Goal: Information Seeking & Learning: Learn about a topic

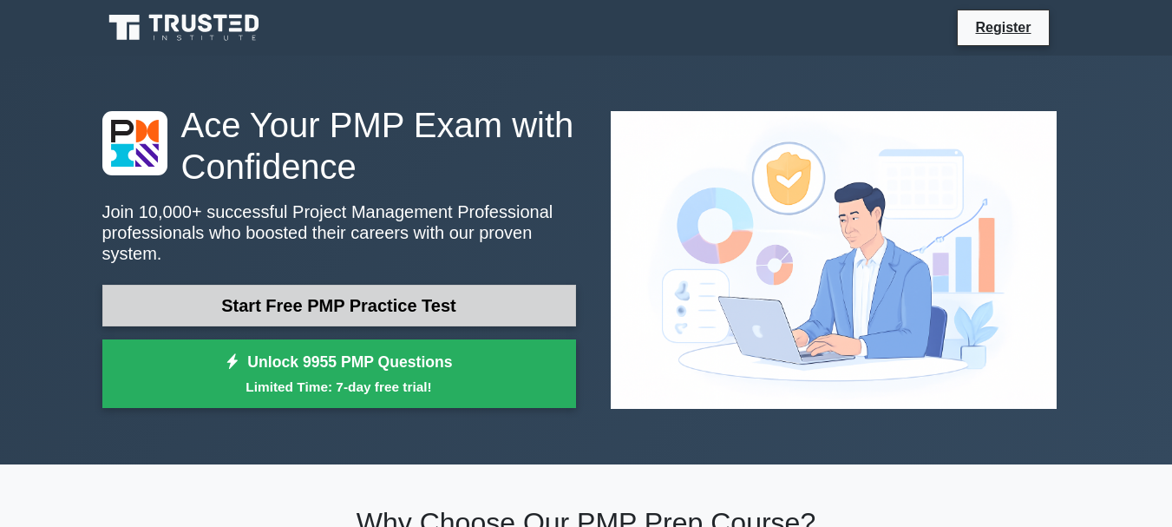
click at [307, 289] on link "Start Free PMP Practice Test" at bounding box center [339, 306] width 474 height 42
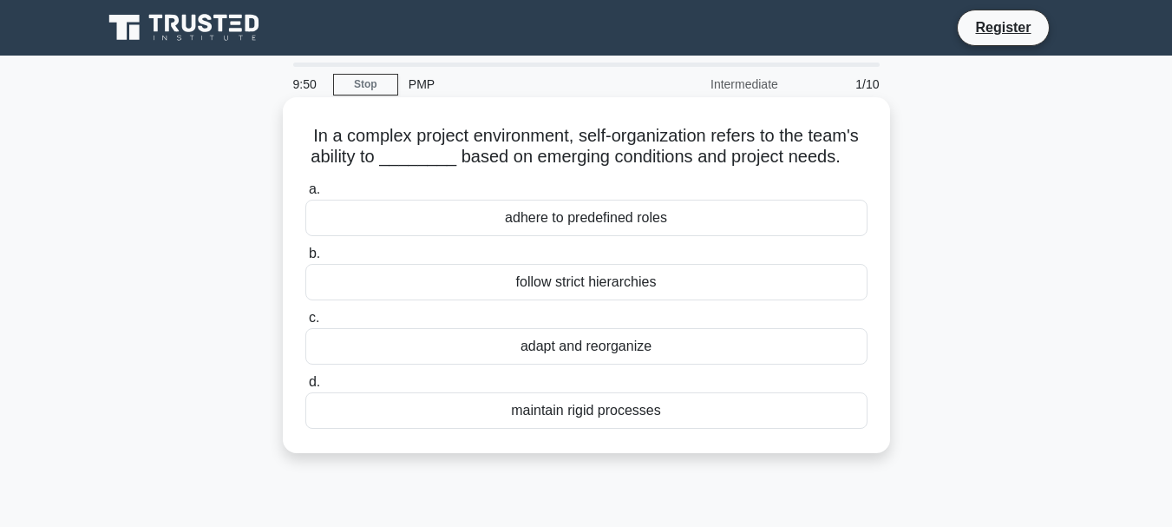
click at [626, 340] on div "adapt and reorganize" at bounding box center [586, 346] width 562 height 36
click at [305, 324] on input "c. adapt and reorganize" at bounding box center [305, 317] width 0 height 11
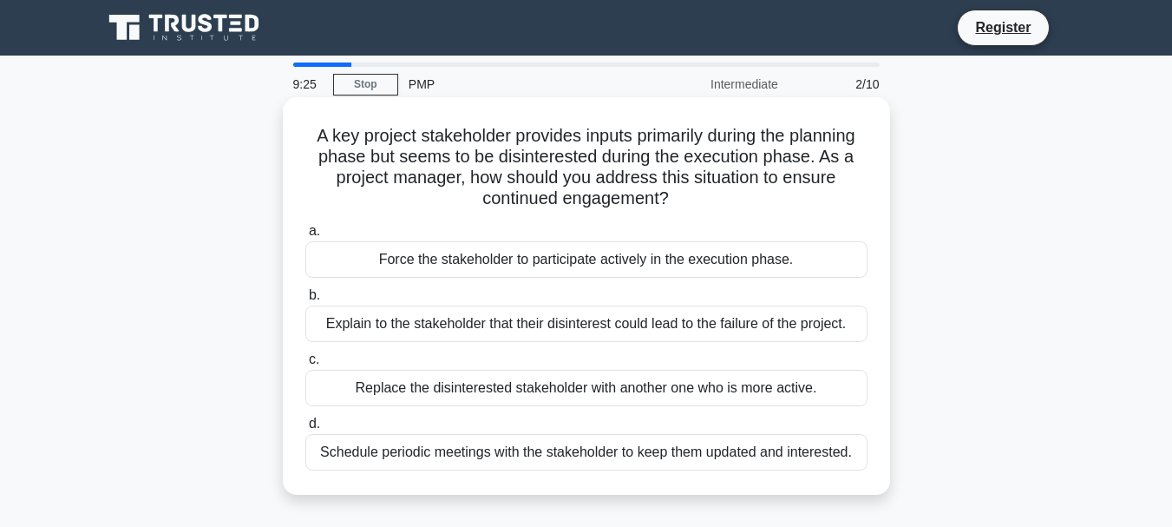
click at [807, 458] on div "Schedule periodic meetings with the stakeholder to keep them updated and intere…" at bounding box center [586, 452] width 562 height 36
click at [305, 429] on input "d. Schedule periodic meetings with the stakeholder to keep them updated and int…" at bounding box center [305, 423] width 0 height 11
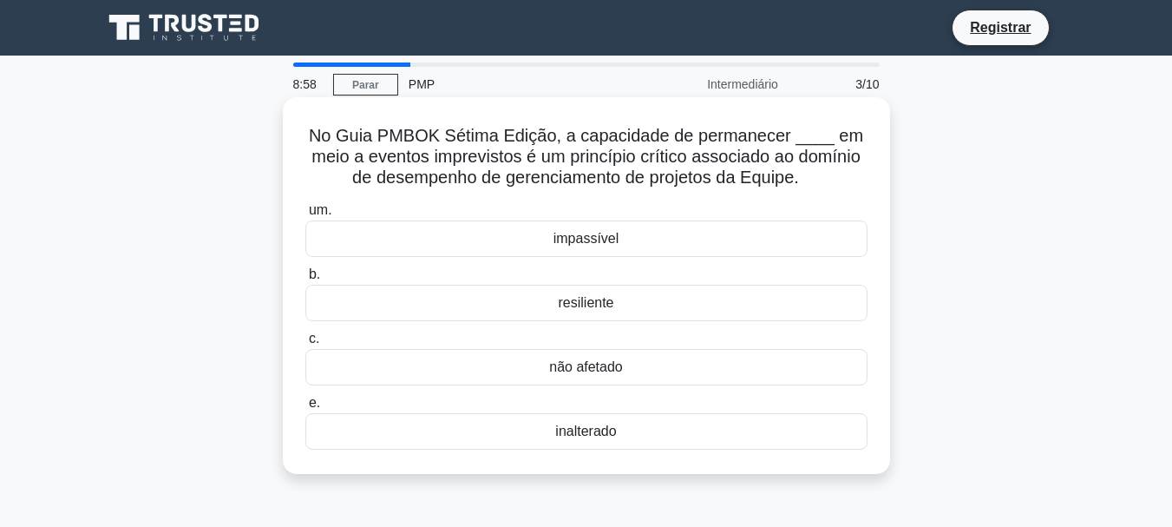
click at [630, 308] on div "resiliente" at bounding box center [586, 303] width 562 height 36
click at [305, 280] on input "b. resiliente" at bounding box center [305, 274] width 0 height 11
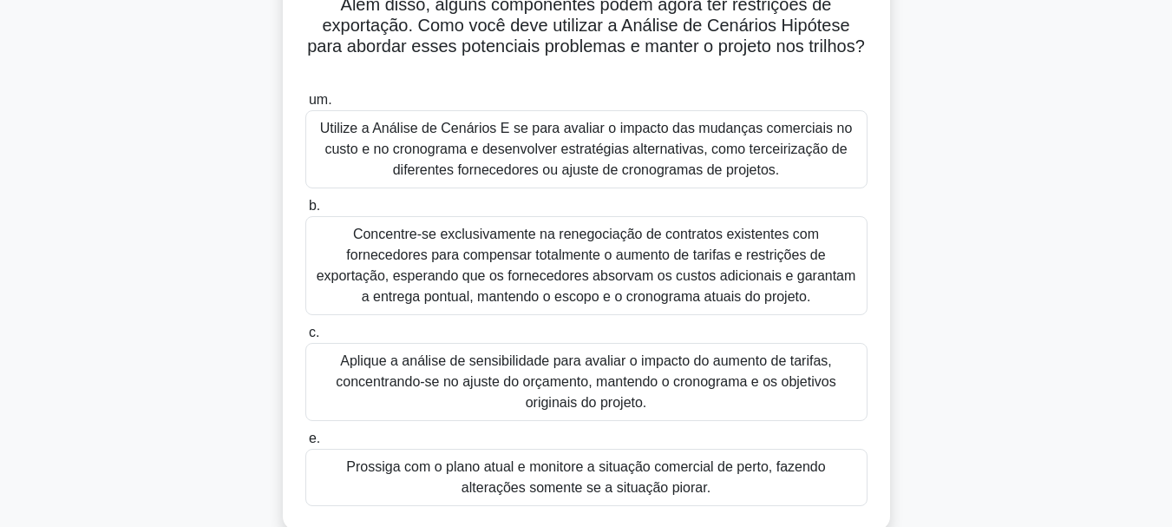
scroll to position [173, 0]
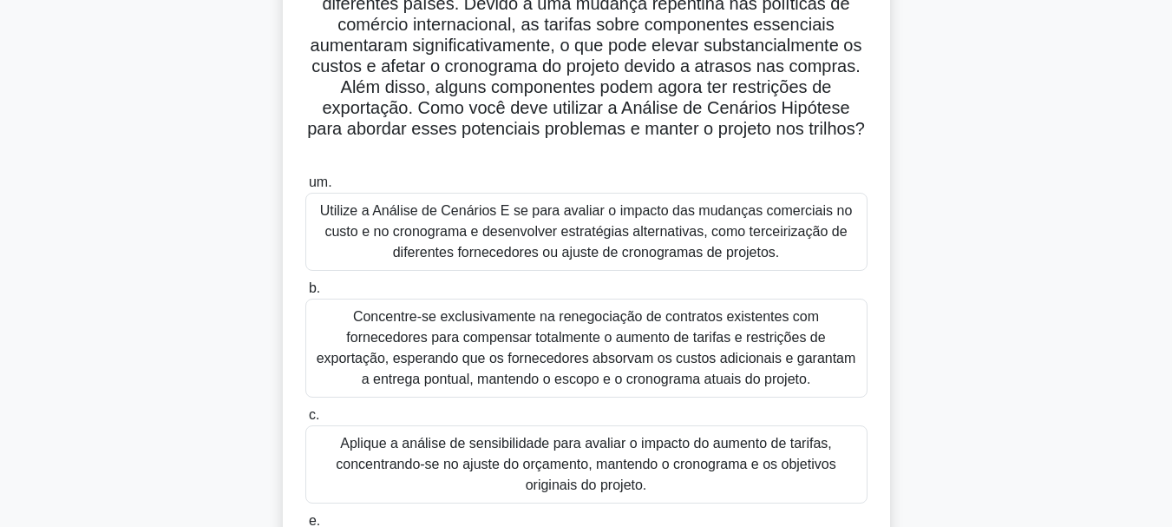
click at [727, 263] on font "Utilize a Análise de Cenários E se para avaliar o impacto das mudanças comercia…" at bounding box center [586, 231] width 546 height 62
click at [305, 188] on input "um. Utilize a Análise de Cenários E se para avaliar o impacto das mudanças come…" at bounding box center [305, 182] width 0 height 11
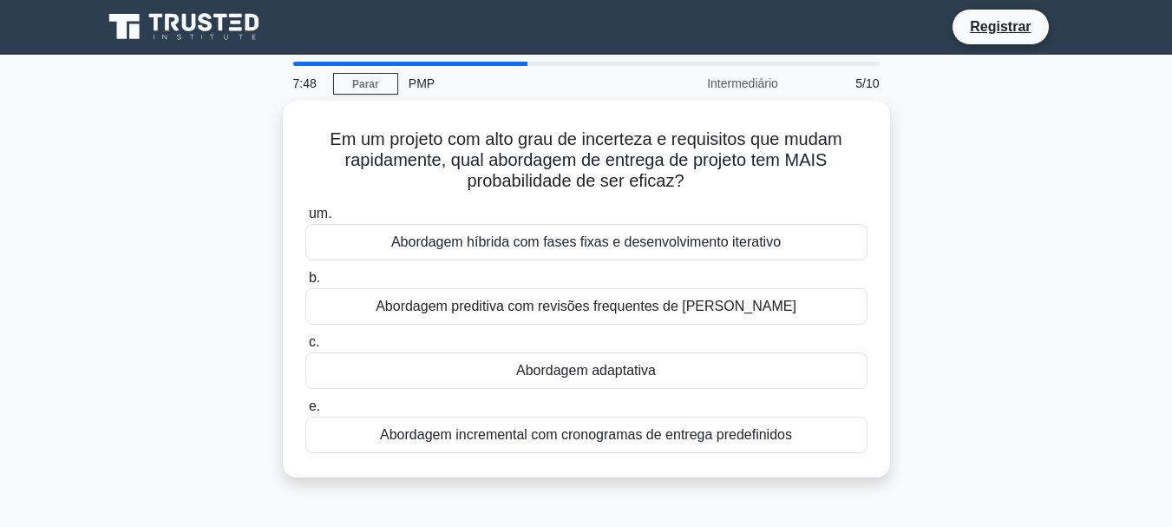
scroll to position [0, 0]
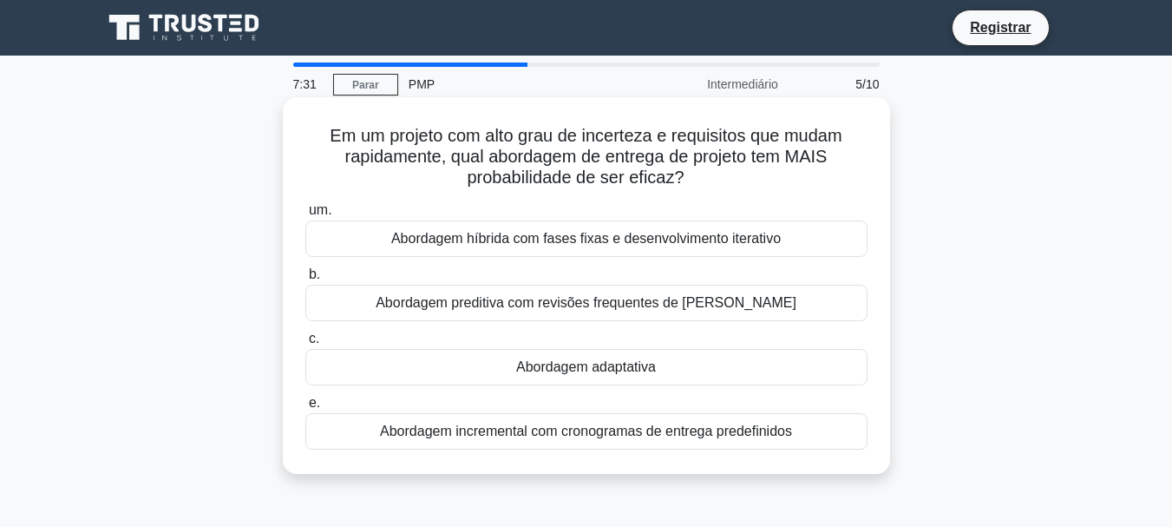
click at [722, 245] on font "Abordagem híbrida com fases fixas e desenvolvimento iterativo" at bounding box center [585, 238] width 389 height 15
click at [305, 216] on input "um. Abordagem híbrida com fases fixas e desenvolvimento iterativo" at bounding box center [305, 210] width 0 height 11
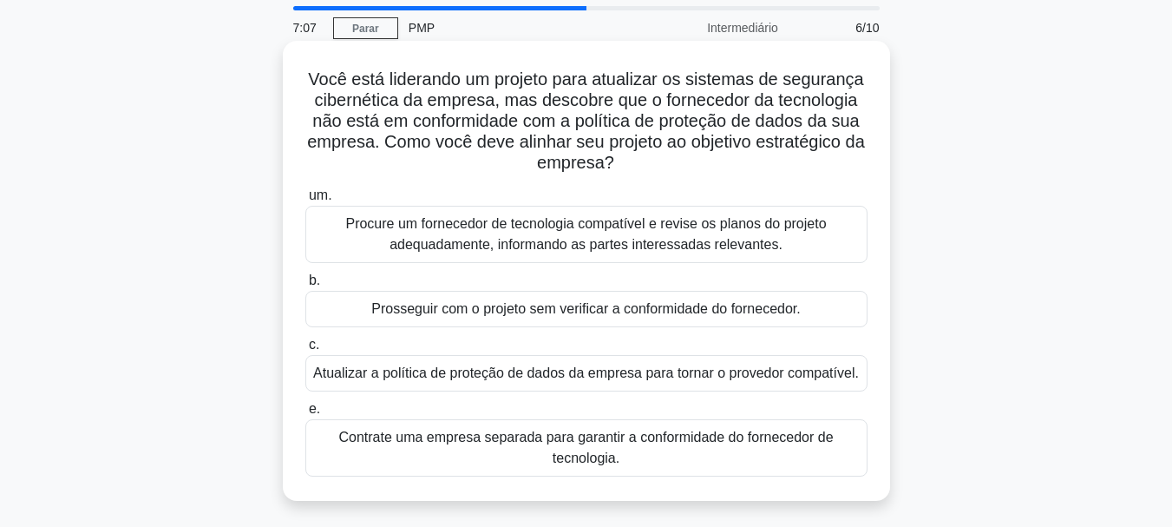
scroll to position [87, 0]
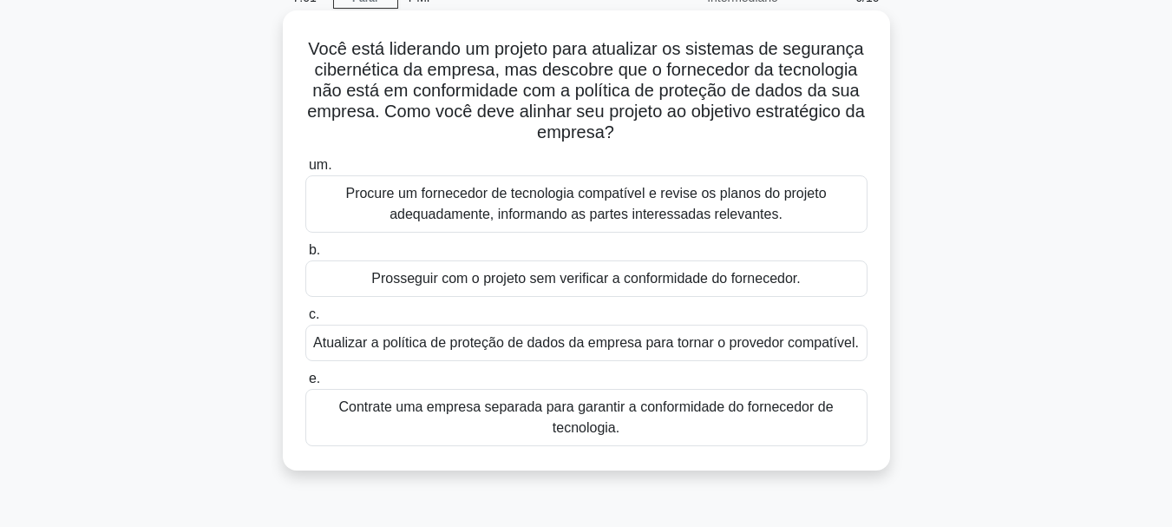
click at [522, 200] on font "Procure um fornecedor de tecnologia compatível e revise os planos do projeto ad…" at bounding box center [585, 204] width 481 height 36
click at [305, 171] on input "um. Procure um fornecedor de tecnologia compatível e revise os planos do projet…" at bounding box center [305, 165] width 0 height 11
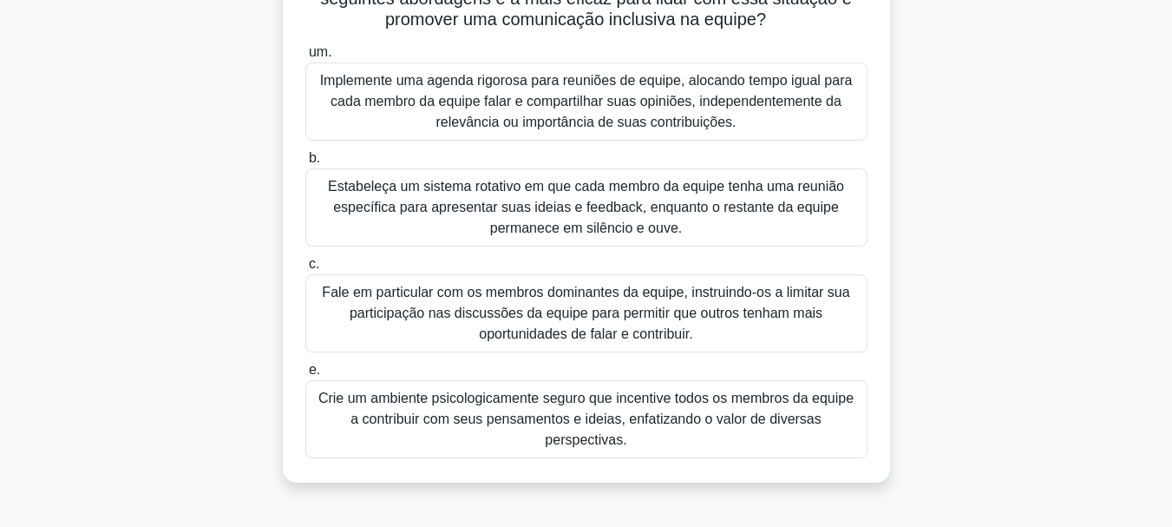
scroll to position [260, 0]
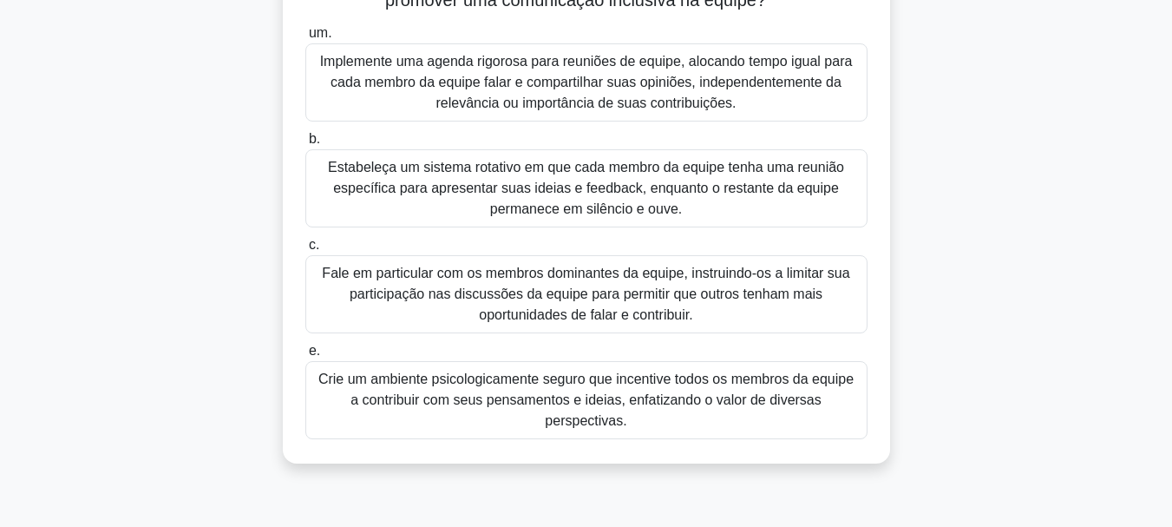
click at [826, 378] on font "Crie um ambiente psicologicamente seguro que incentive todos os membros da equi…" at bounding box center [585, 399] width 535 height 56
click at [305, 357] on input "e. Crie um ambiente psicologicamente seguro que incentive todos os membros da e…" at bounding box center [305, 350] width 0 height 11
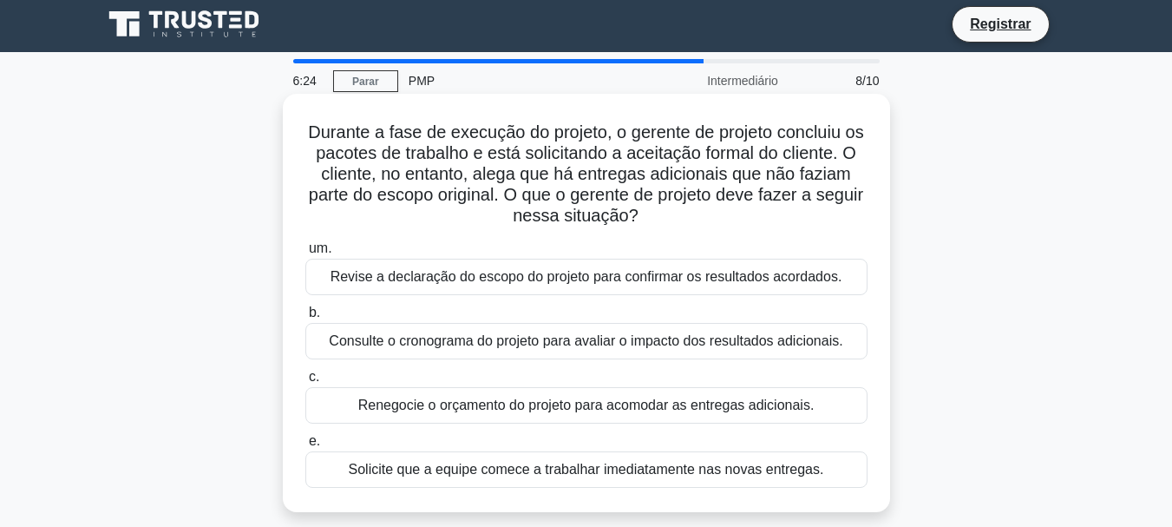
scroll to position [0, 0]
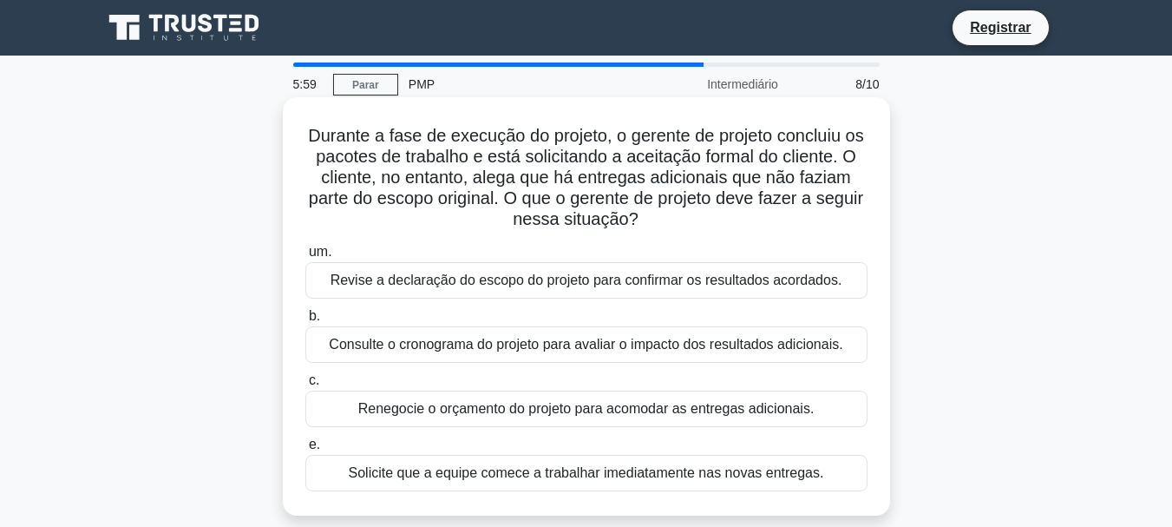
click at [576, 283] on font "Revise a declaração do escopo do projeto para confirmar os resultados acordados." at bounding box center [586, 279] width 512 height 15
click at [305, 258] on input "um. Revise a declaração do escopo do projeto para confirmar os resultados acord…" at bounding box center [305, 251] width 0 height 11
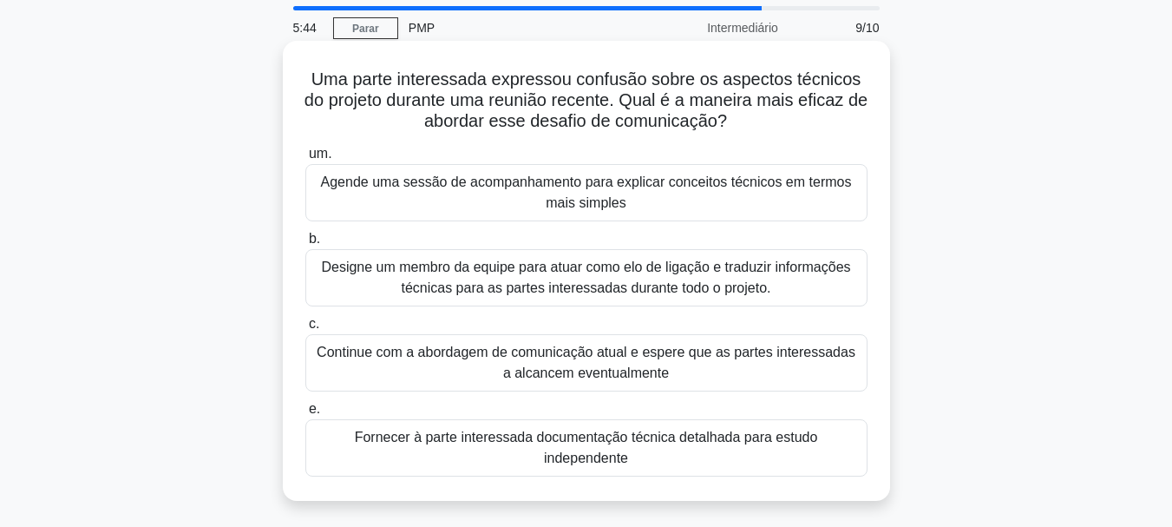
scroll to position [87, 0]
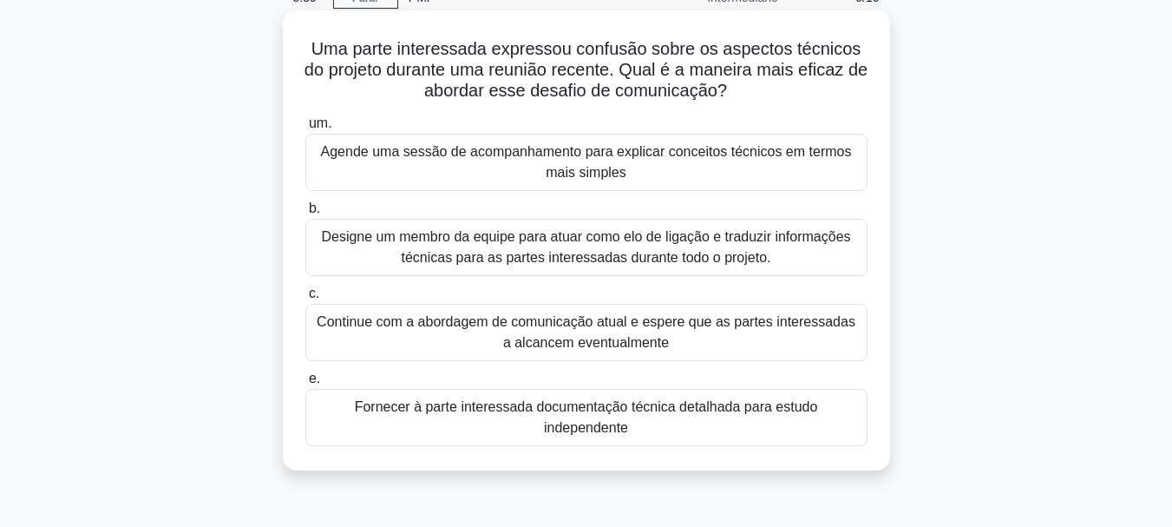
click at [696, 250] on font "Designe um membro da equipe para atuar como elo de ligação e traduzir informaçõ…" at bounding box center [585, 247] width 529 height 36
click at [305, 214] on input "b. Designe um membro da equipe para atuar como elo de ligação e traduzir inform…" at bounding box center [305, 208] width 0 height 11
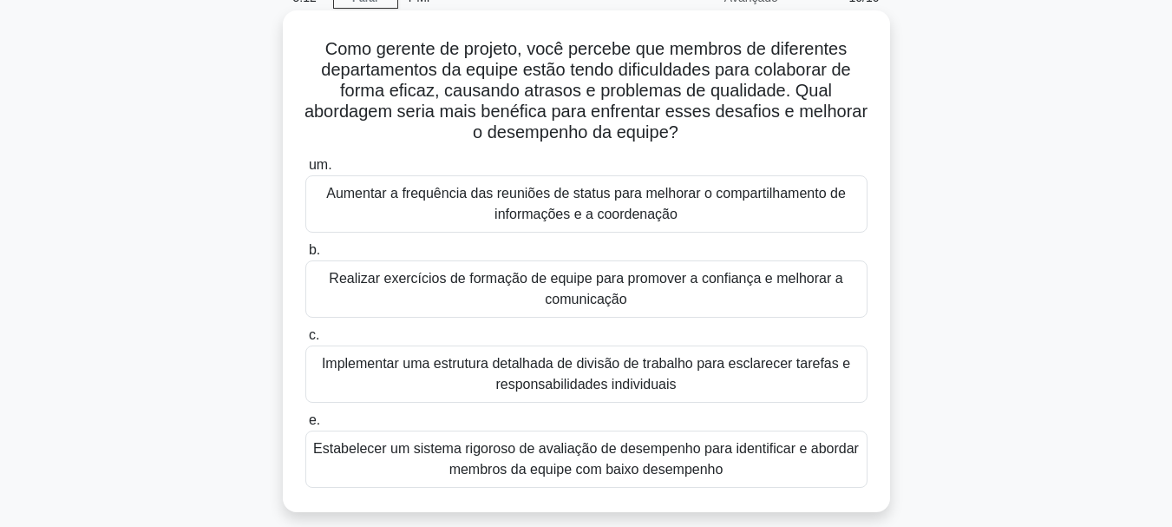
click at [798, 378] on font "Implementar uma estrutura detalhada de divisão de trabalho para esclarecer tare…" at bounding box center [586, 374] width 546 height 42
click at [305, 341] on input "c. Implementar uma estrutura detalhada de divisão de trabalho para esclarecer t…" at bounding box center [305, 335] width 0 height 11
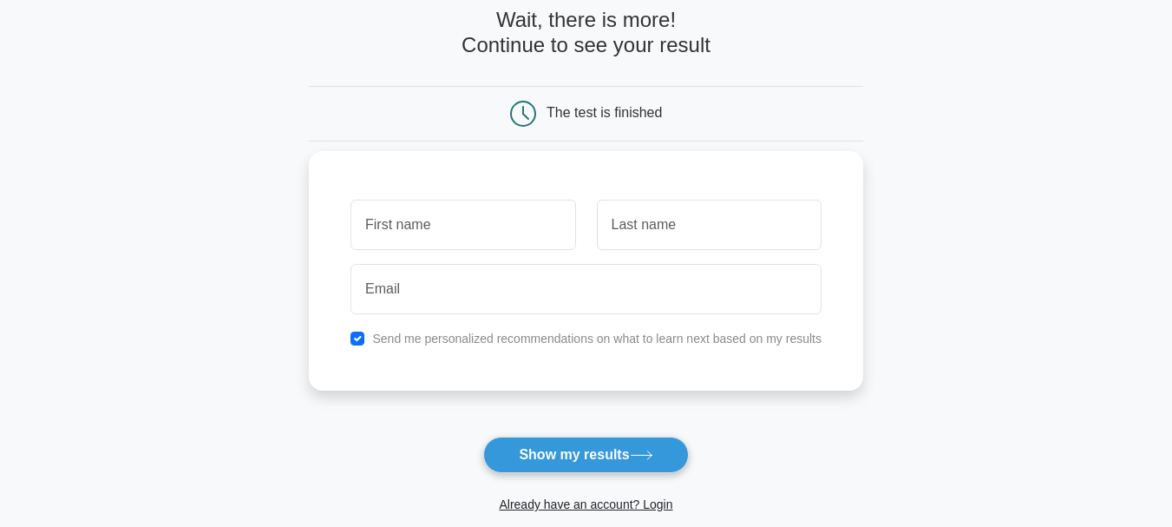
scroll to position [86, 0]
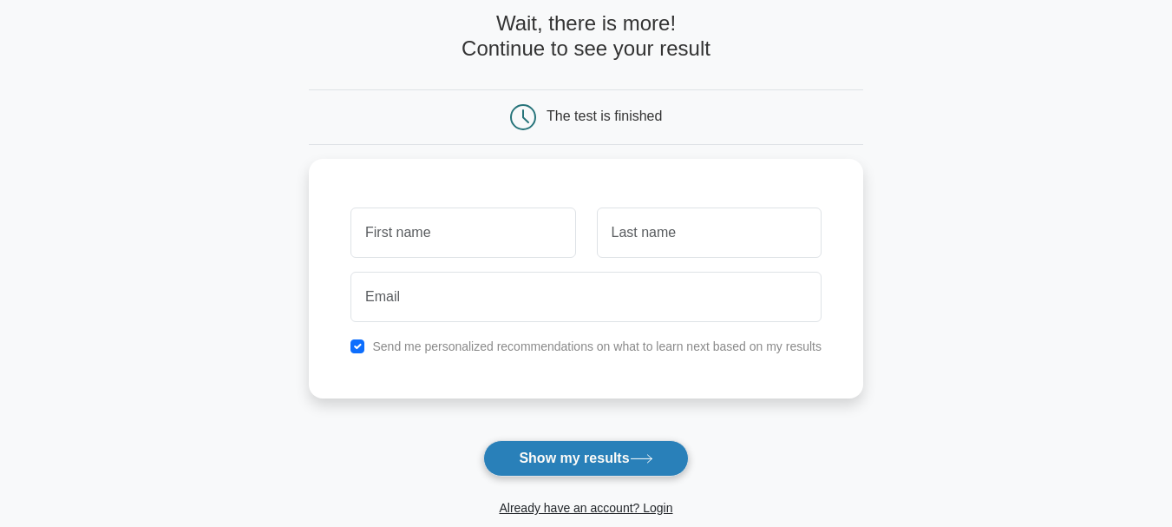
click at [568, 453] on button "Show my results" at bounding box center [585, 458] width 205 height 36
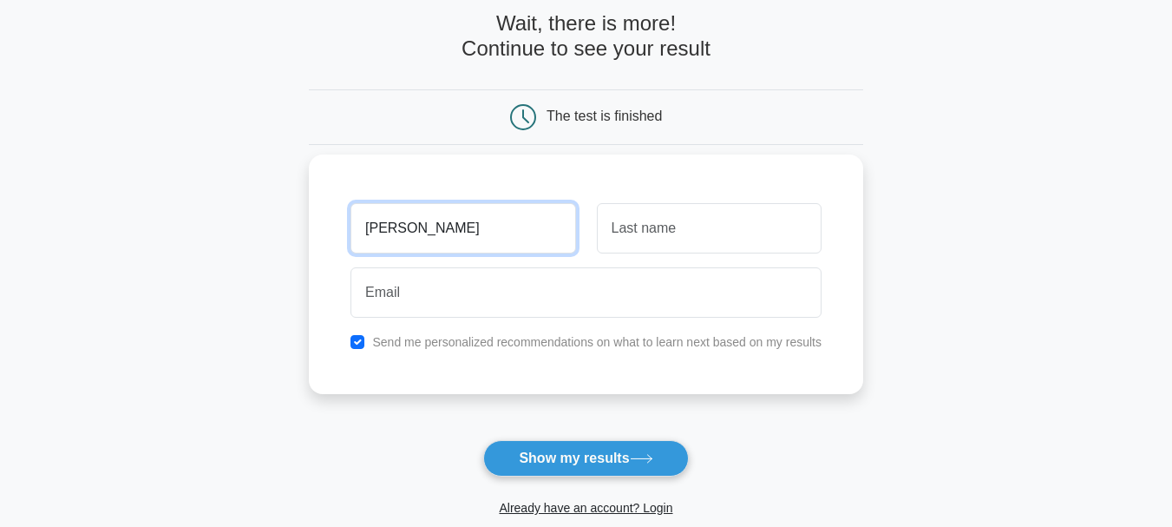
type input "[PERSON_NAME]"
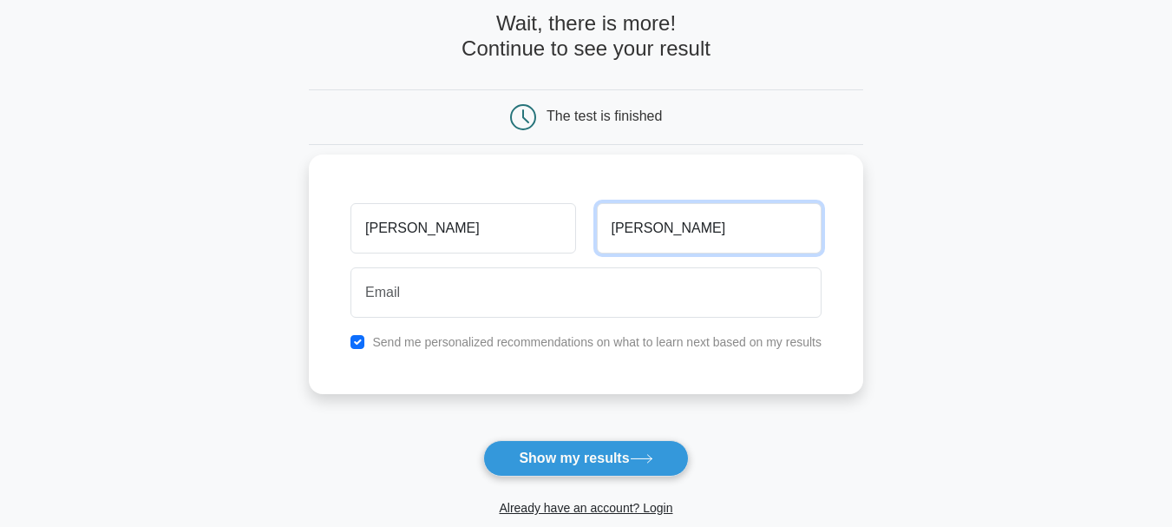
type input "Simone"
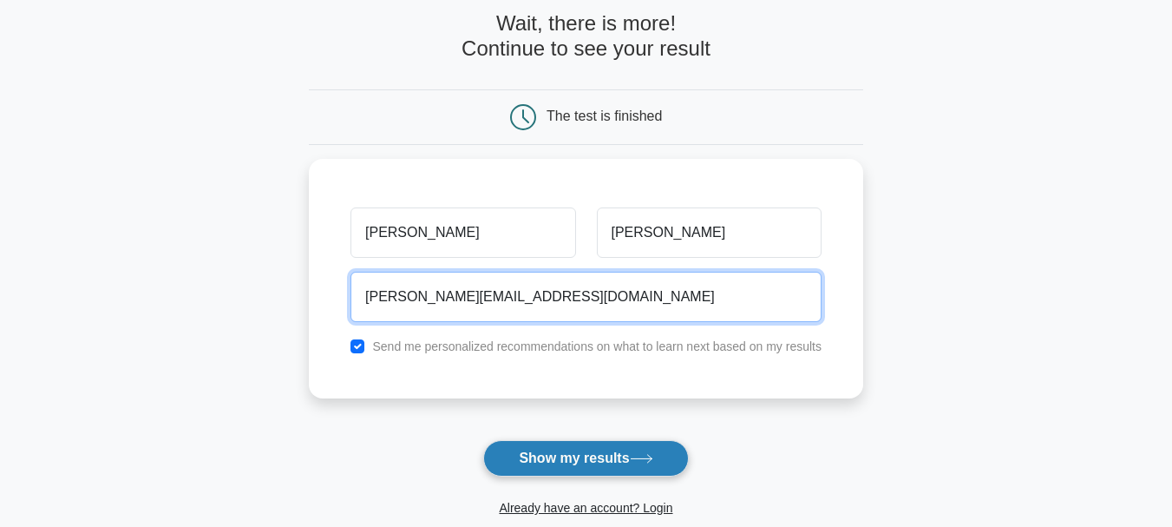
type input "guilherme-simone@hotmail.com"
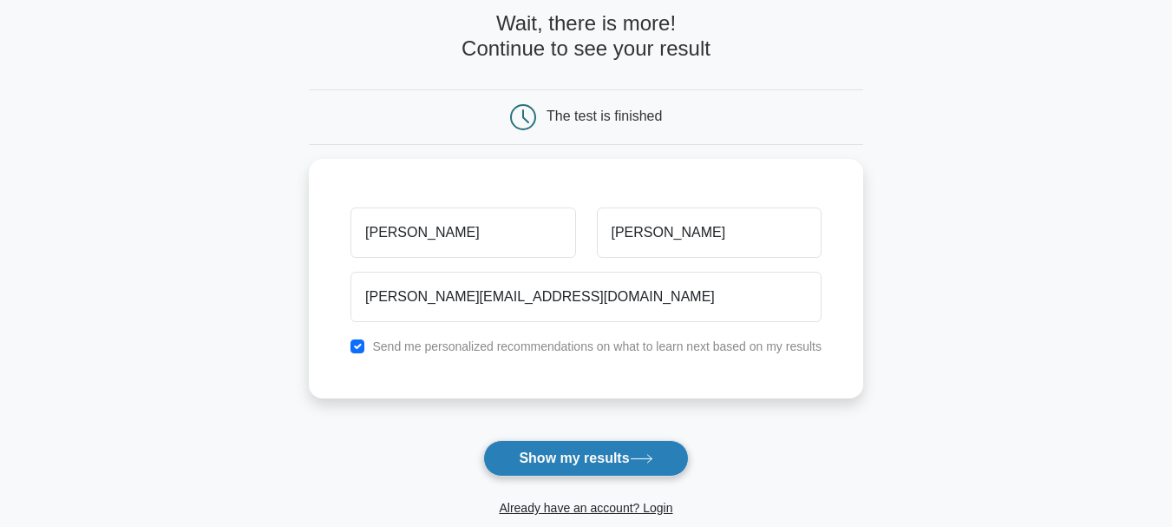
click at [572, 450] on button "Show my results" at bounding box center [585, 458] width 205 height 36
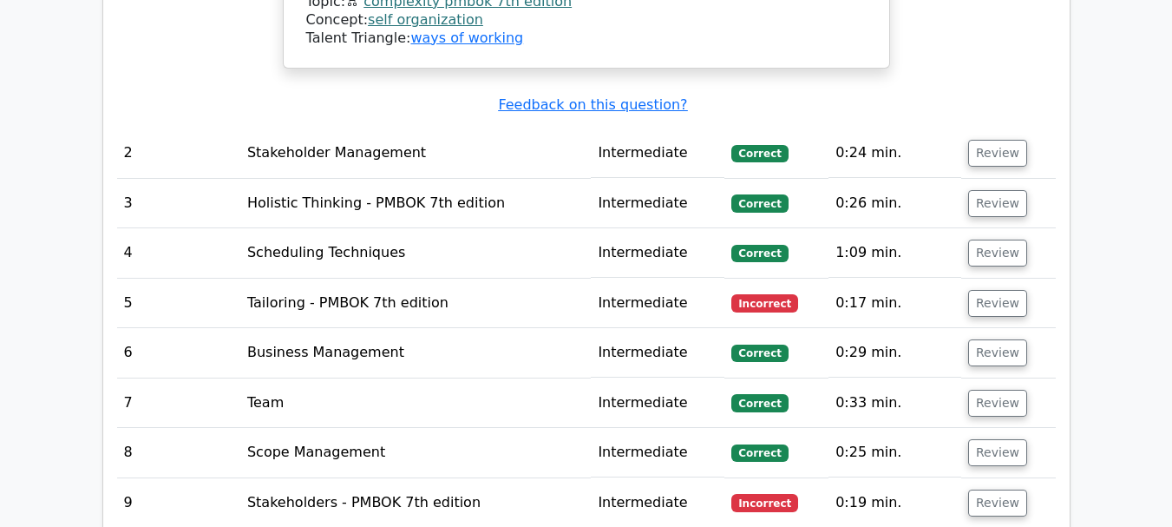
scroll to position [2602, 0]
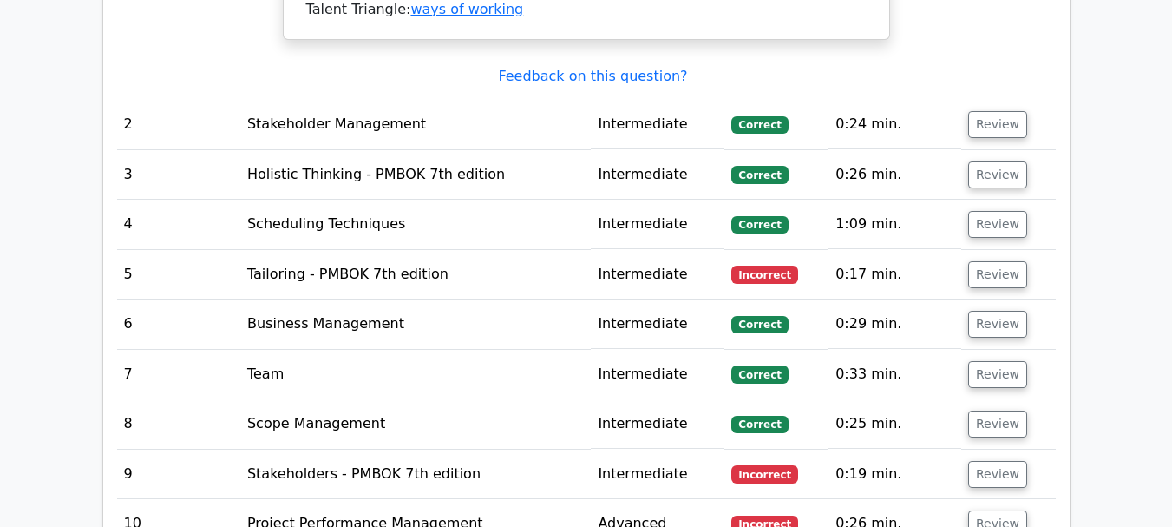
click at [337, 250] on td "Tailoring - PMBOK 7th edition" at bounding box center [415, 274] width 350 height 49
click at [983, 261] on button "Review" at bounding box center [997, 274] width 59 height 27
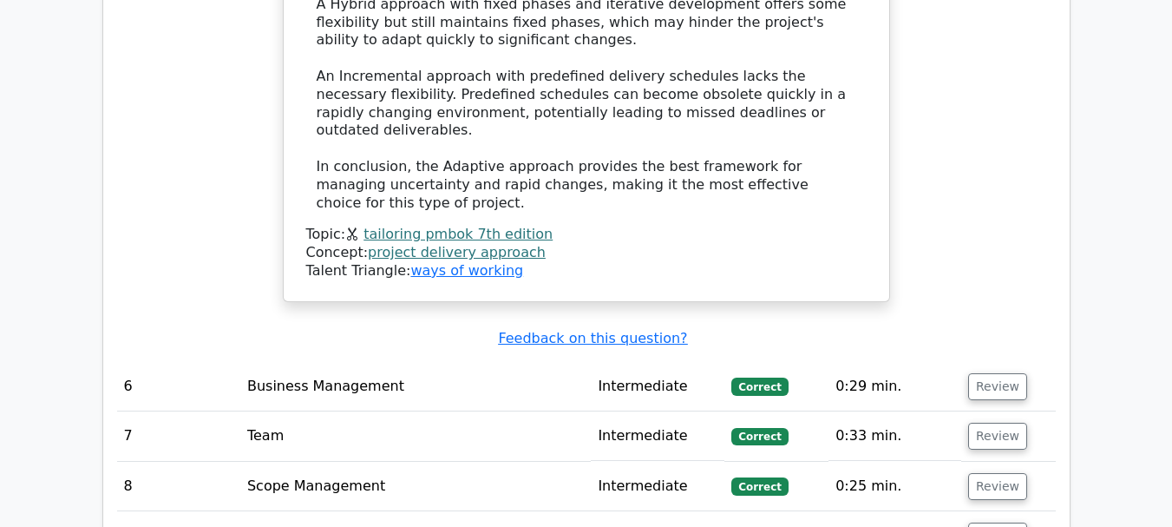
scroll to position [3730, 0]
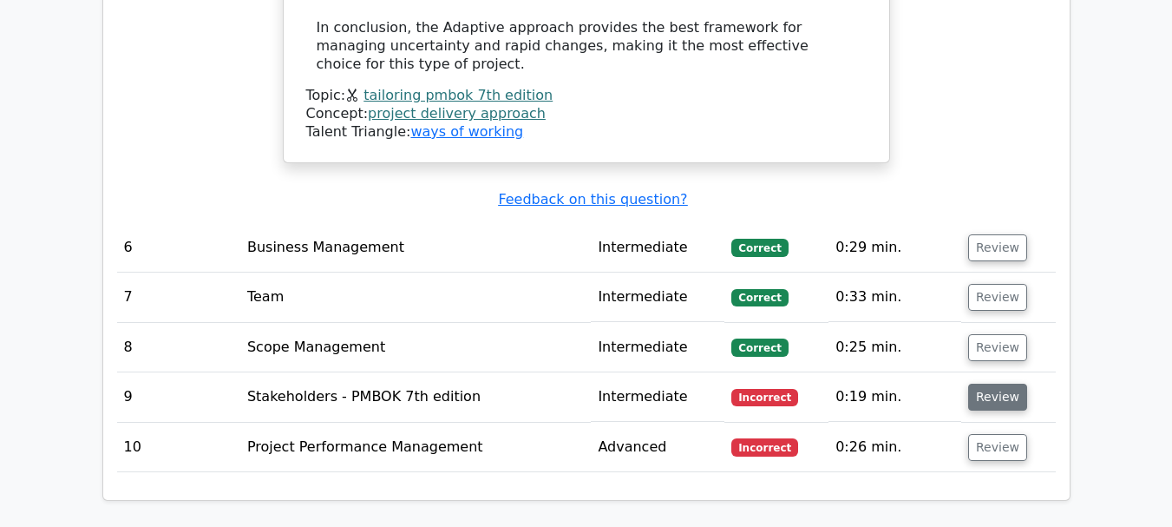
click at [984, 383] on button "Review" at bounding box center [997, 396] width 59 height 27
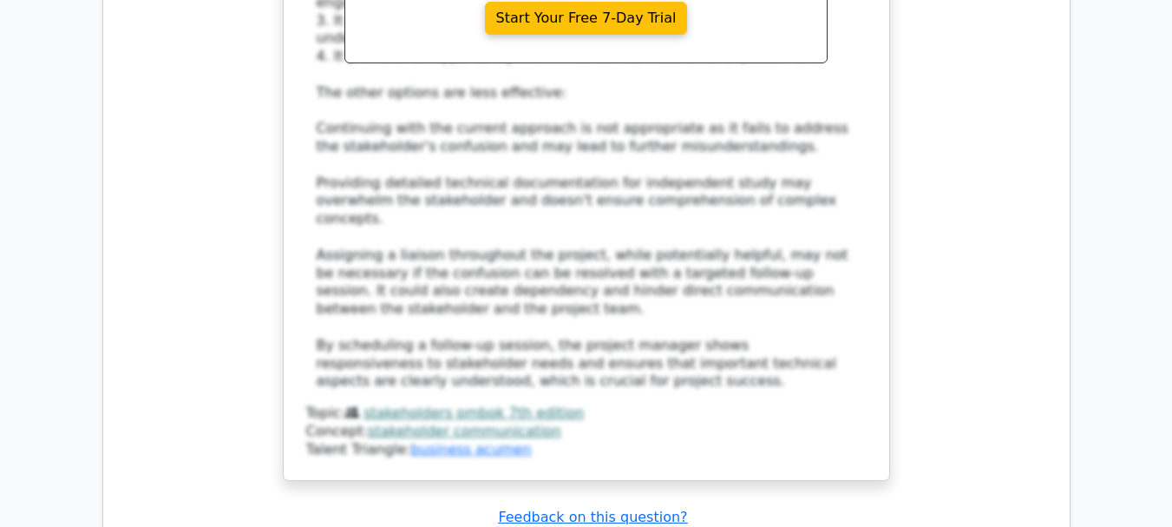
scroll to position [4771, 0]
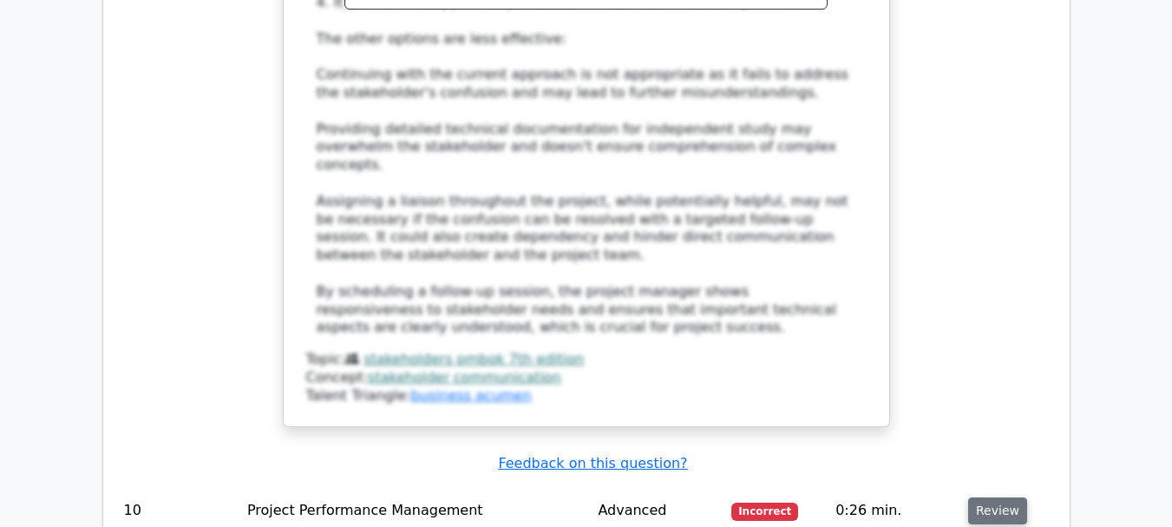
click at [1003, 497] on button "Review" at bounding box center [997, 510] width 59 height 27
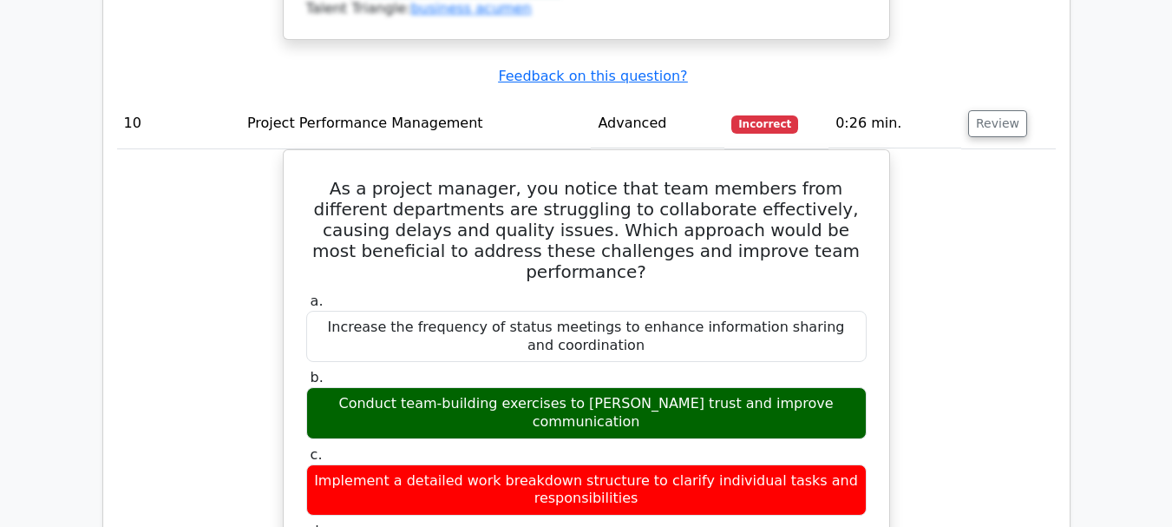
scroll to position [5118, 0]
